Goal: Information Seeking & Learning: Check status

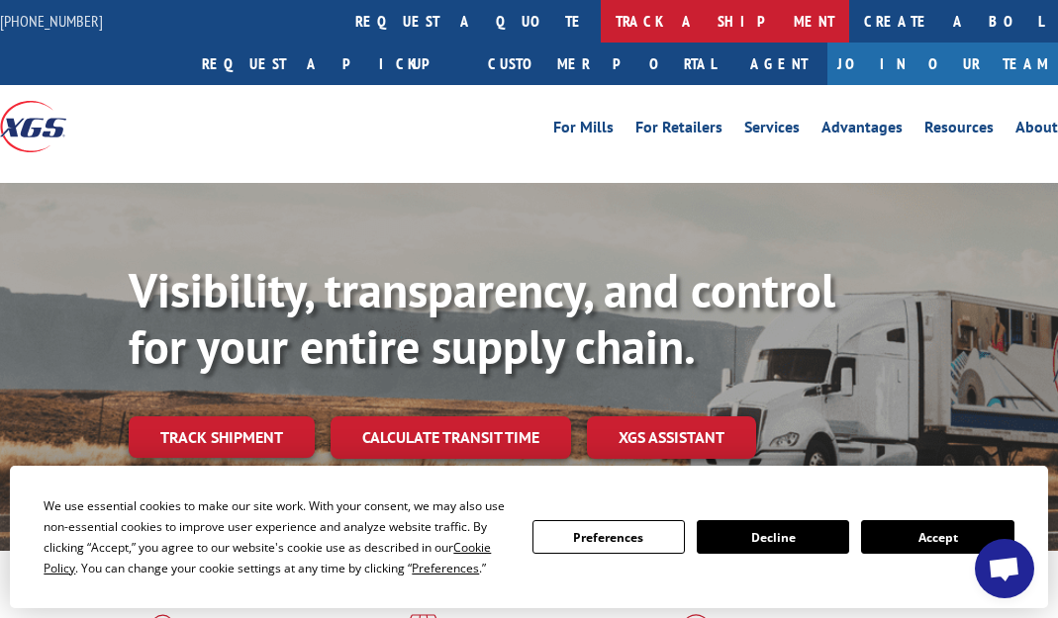
click at [601, 27] on link "track a shipment" at bounding box center [725, 21] width 248 height 43
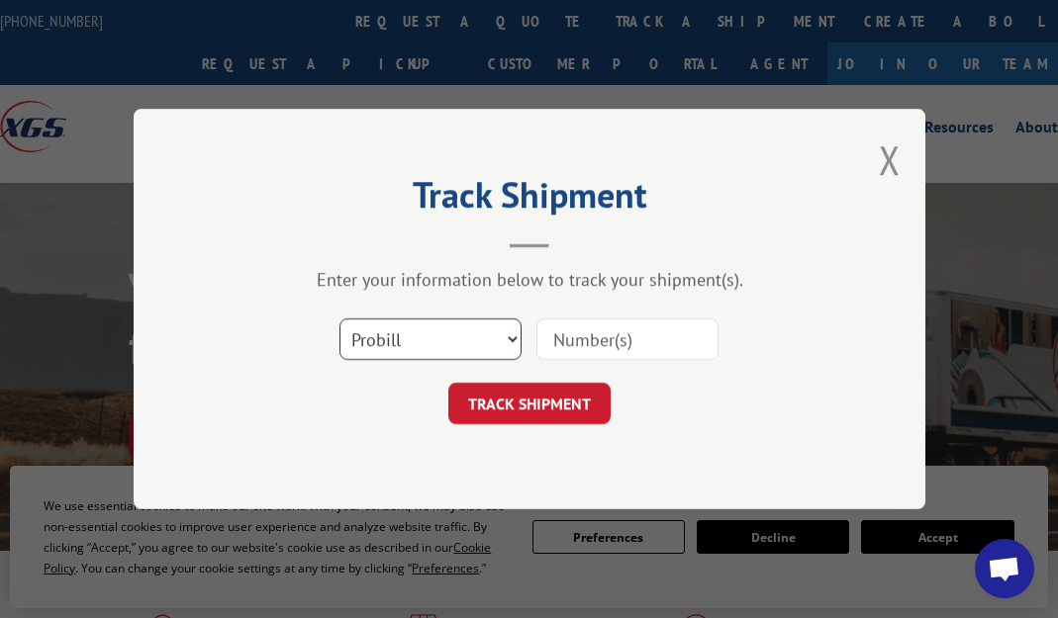
click at [339, 319] on select "Select category... Probill BOL PO" at bounding box center [430, 340] width 182 height 42
select select "bol"
click option "BOL" at bounding box center [0, 0] width 0 height 0
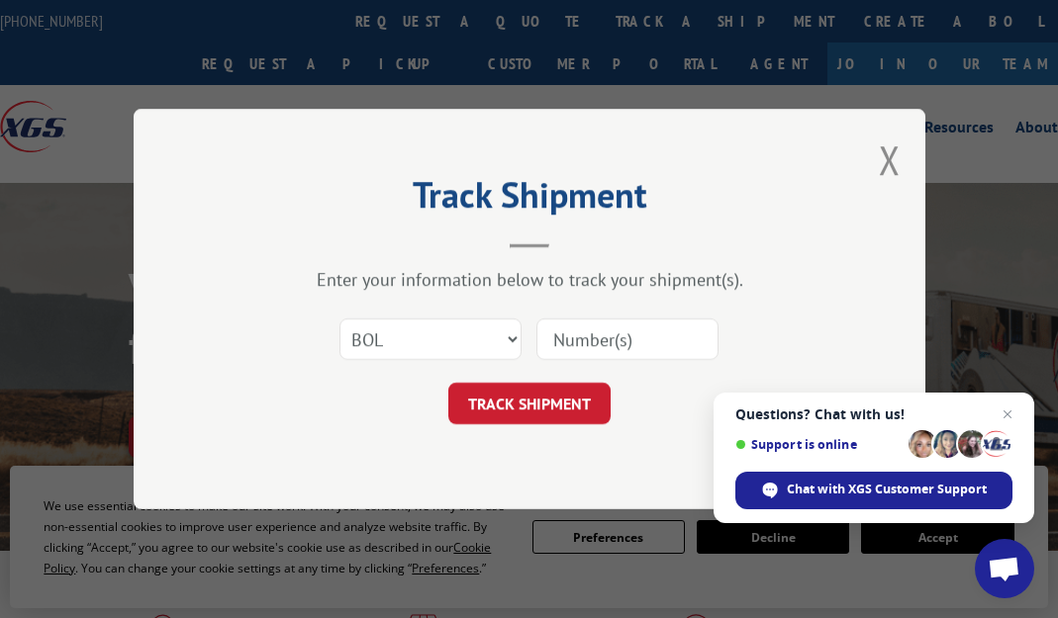
click at [623, 335] on input at bounding box center [627, 340] width 182 height 42
type input "3376154"
click button "TRACK SHIPMENT" at bounding box center [529, 404] width 162 height 42
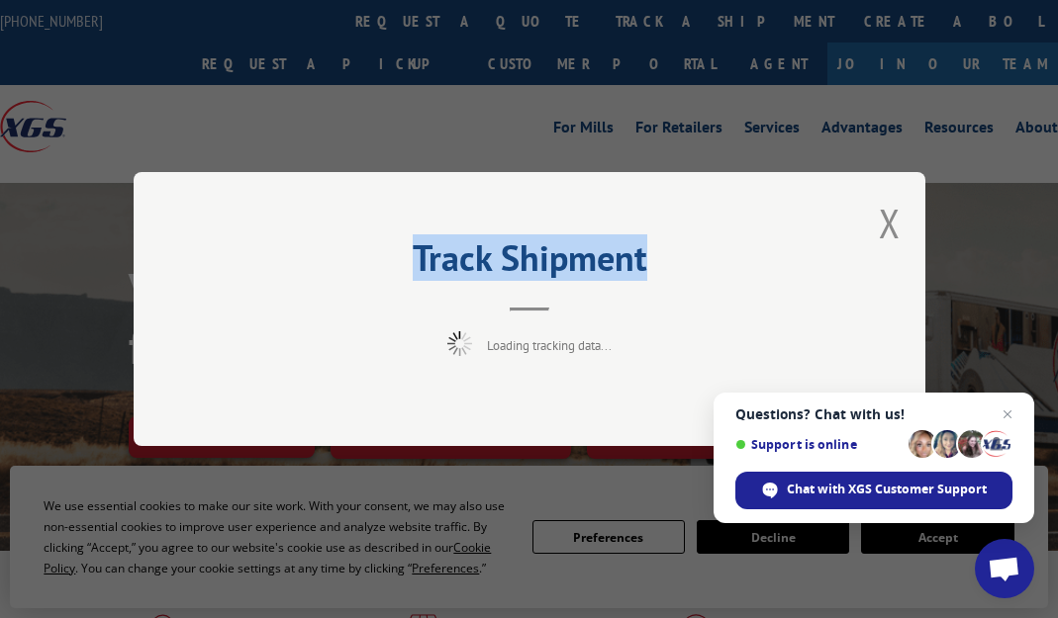
drag, startPoint x: 655, startPoint y: 251, endPoint x: 245, endPoint y: 253, distance: 409.6
click at [245, 253] on h2 "Track Shipment" at bounding box center [529, 263] width 594 height 38
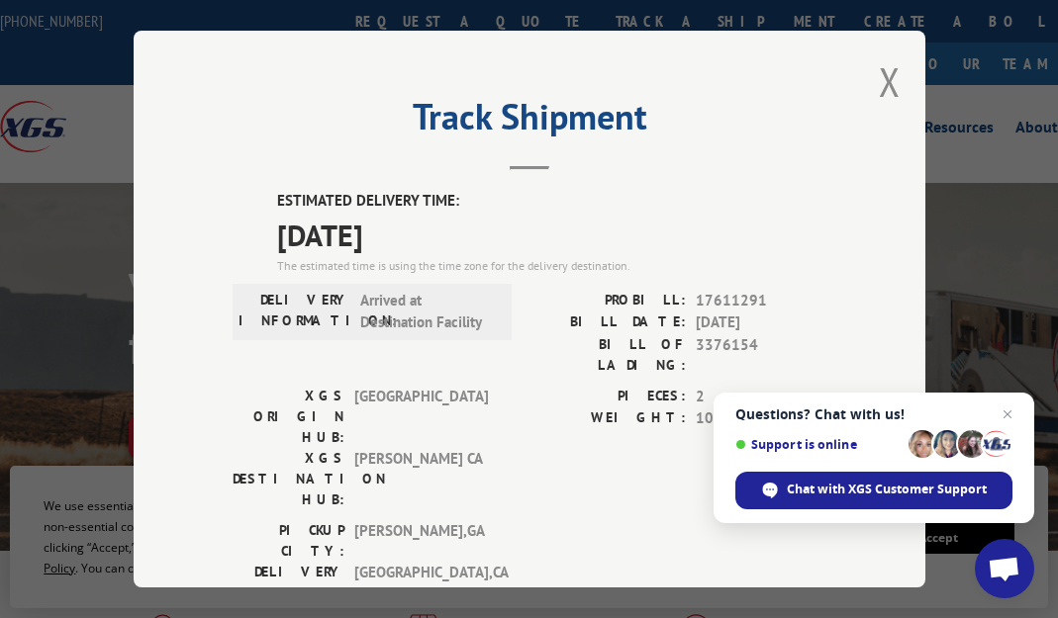
click at [273, 259] on div "ESTIMATED DELIVERY TIME: [DATE] The estimated time is using the time zone for t…" at bounding box center [529, 545] width 594 height 711
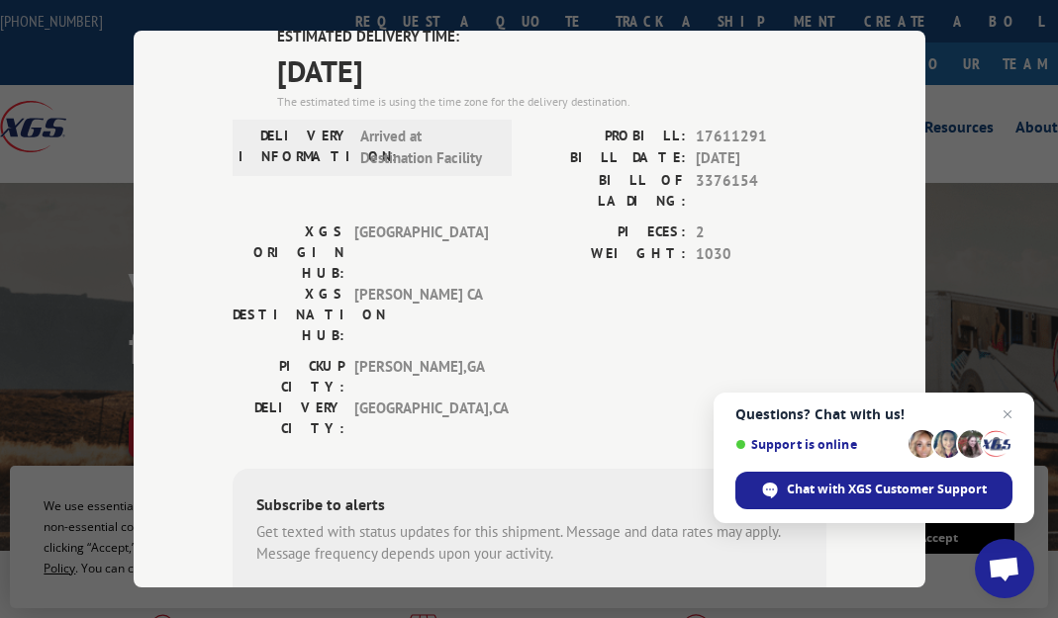
scroll to position [105, 0]
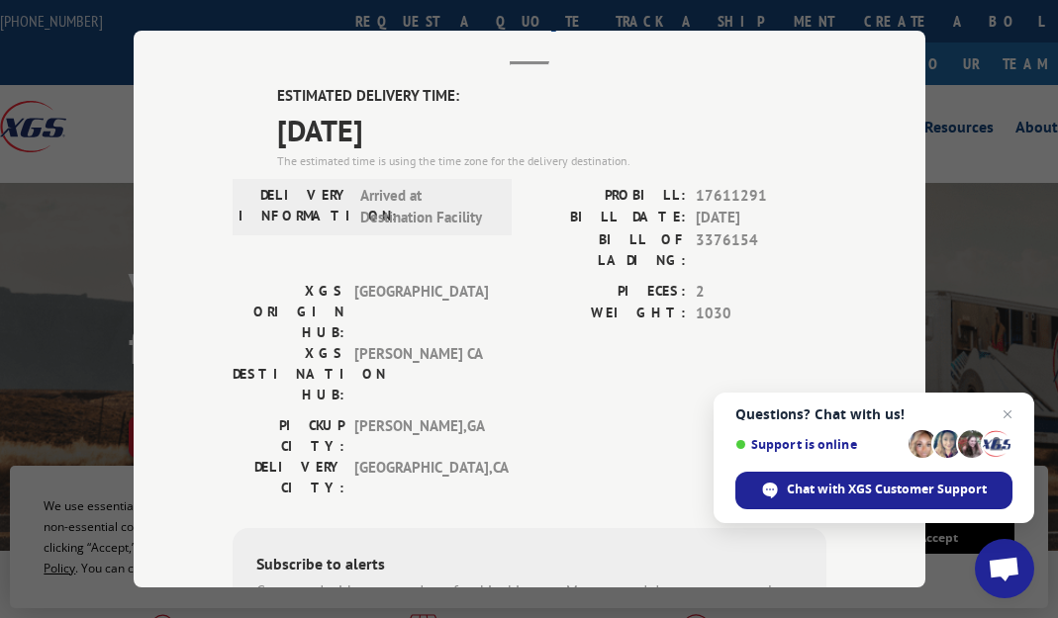
click at [495, 204] on div "DELIVERY INFORMATION: Arrived at Destination Facility" at bounding box center [371, 207] width 267 height 45
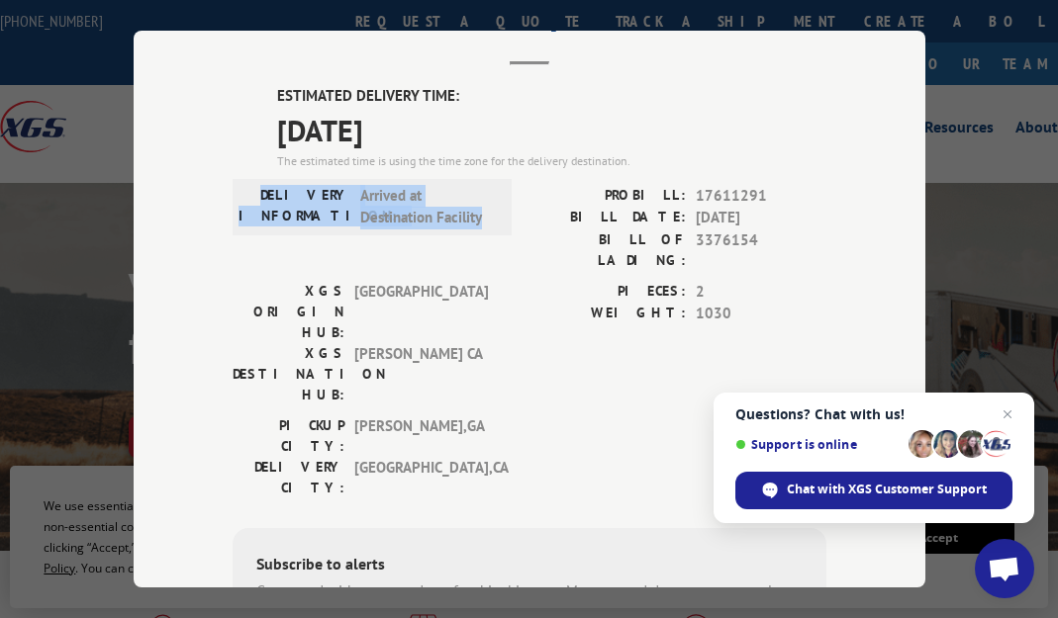
drag, startPoint x: 432, startPoint y: 208, endPoint x: 270, endPoint y: 188, distance: 163.5
click at [270, 188] on div "DELIVERY INFORMATION: Arrived at Destination Facility" at bounding box center [371, 207] width 267 height 45
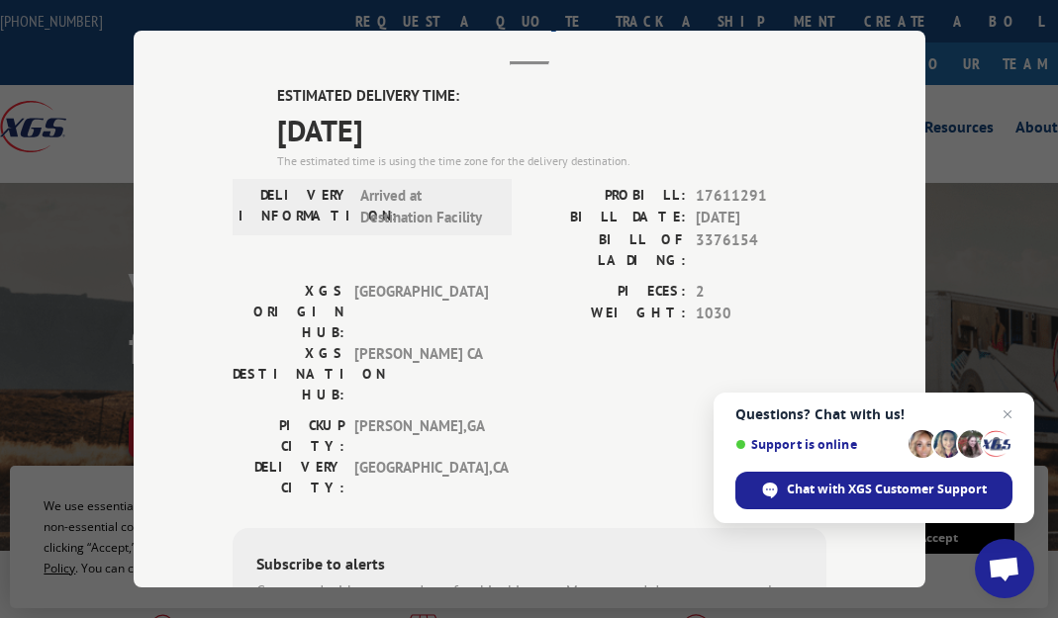
click at [308, 108] on span "[DATE]" at bounding box center [551, 130] width 549 height 45
click at [307, 143] on span "[DATE]" at bounding box center [551, 130] width 549 height 45
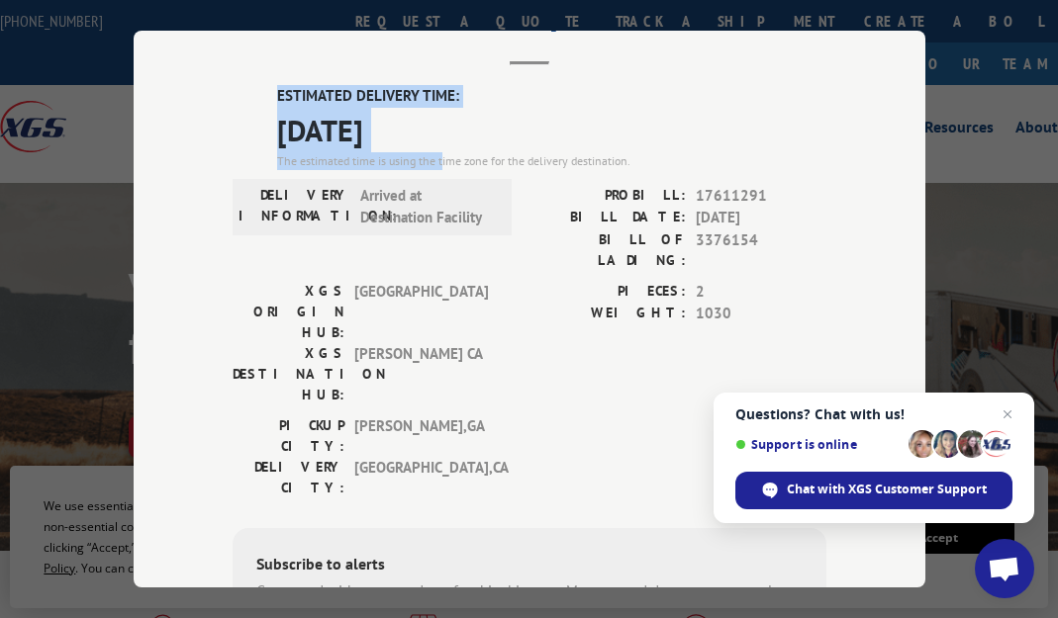
drag, startPoint x: 445, startPoint y: 145, endPoint x: 211, endPoint y: 83, distance: 242.6
click at [232, 85] on div "ESTIMATED DELIVERY TIME: [DATE] The estimated time is using the time zone for t…" at bounding box center [529, 467] width 594 height 765
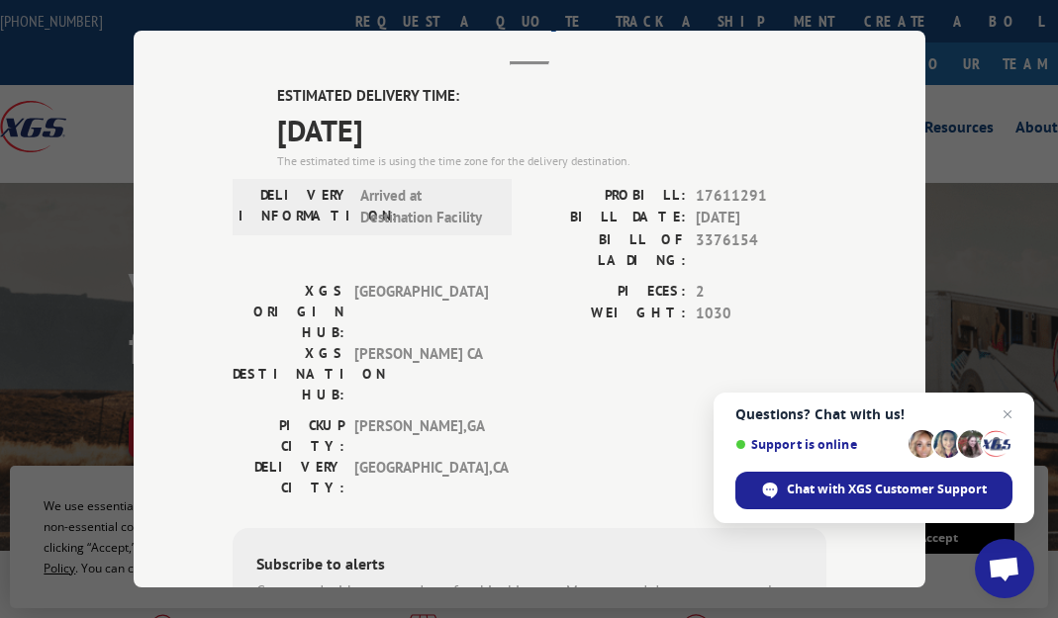
click at [436, 246] on div "DELIVERY INFORMATION: Arrived at Destination Facility" at bounding box center [371, 233] width 279 height 96
drag, startPoint x: 638, startPoint y: 292, endPoint x: 625, endPoint y: 326, distance: 36.9
click at [637, 303] on label "WEIGHT:" at bounding box center [607, 314] width 156 height 23
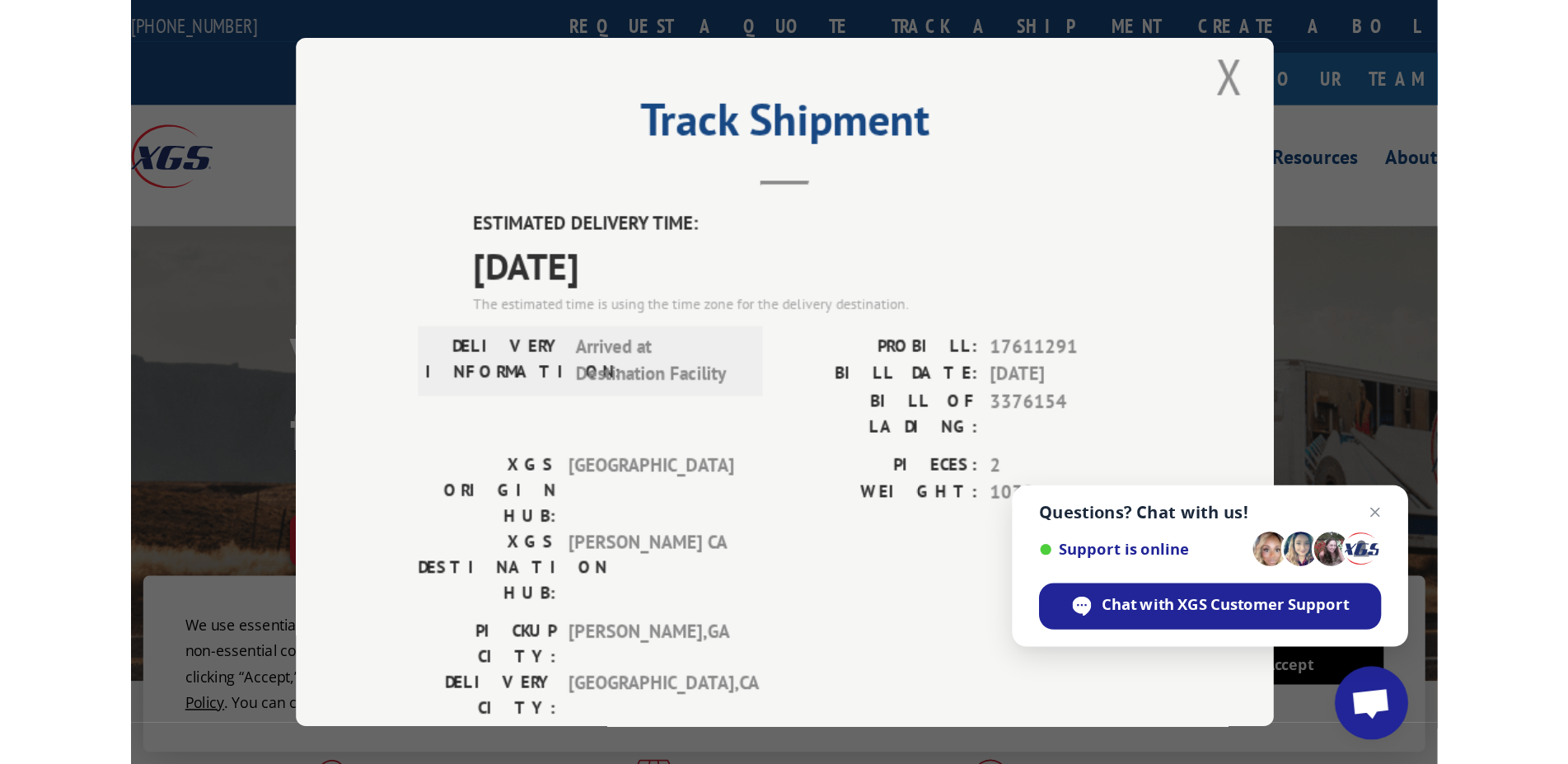
scroll to position [0, 0]
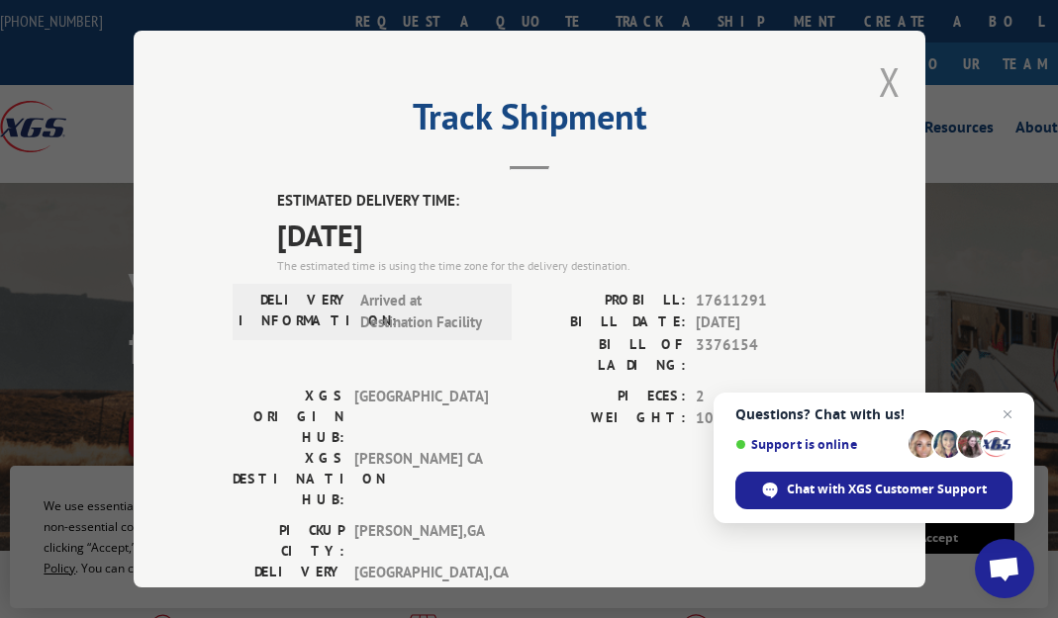
click at [879, 76] on button "Close modal" at bounding box center [890, 81] width 22 height 52
